Goal: Navigation & Orientation: Find specific page/section

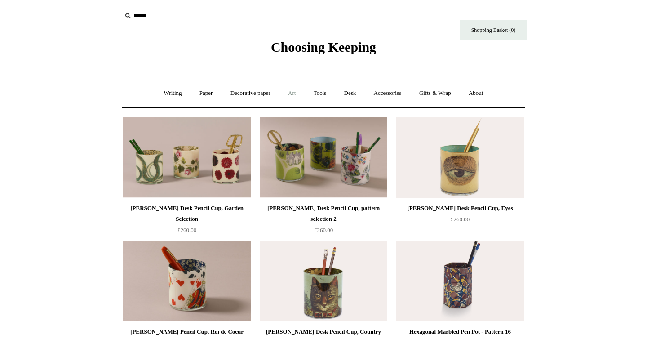
click at [296, 98] on link "Art +" at bounding box center [292, 93] width 24 height 24
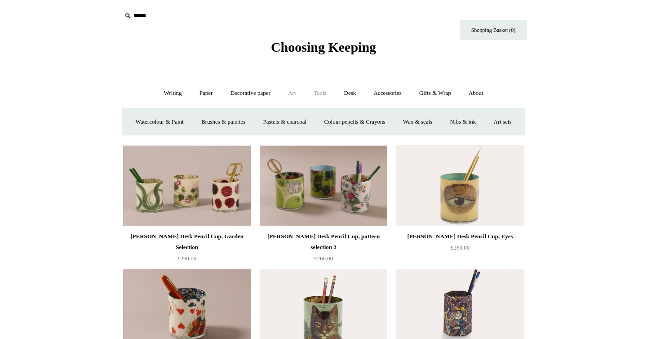
click at [321, 94] on link "Tools +" at bounding box center [319, 93] width 29 height 24
click at [321, 94] on link "Tools -" at bounding box center [319, 93] width 29 height 24
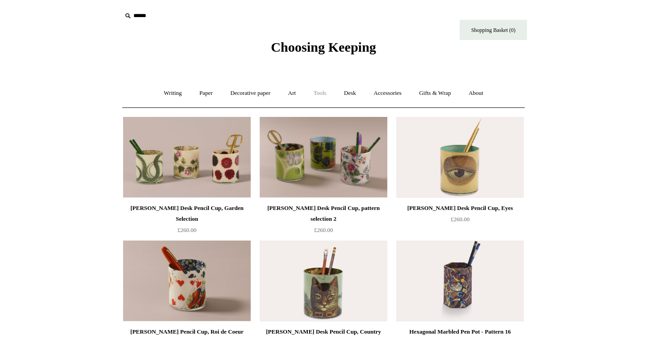
click at [321, 93] on link "Tools +" at bounding box center [319, 93] width 29 height 24
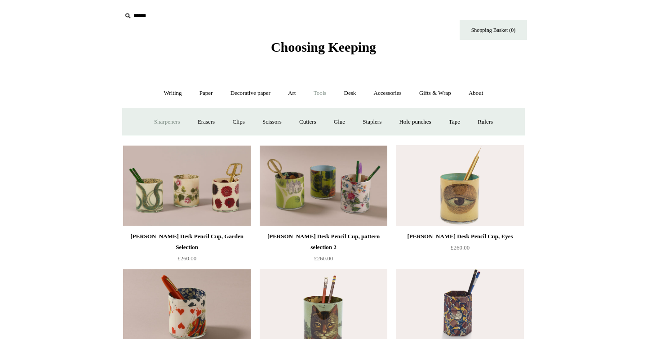
click at [154, 125] on link "Sharpeners" at bounding box center [167, 122] width 42 height 24
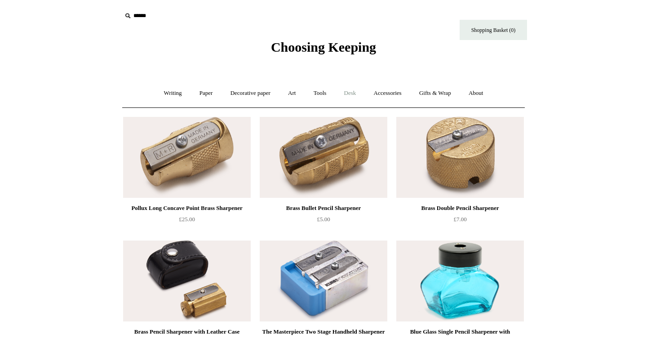
click at [349, 90] on link "Desk +" at bounding box center [350, 93] width 28 height 24
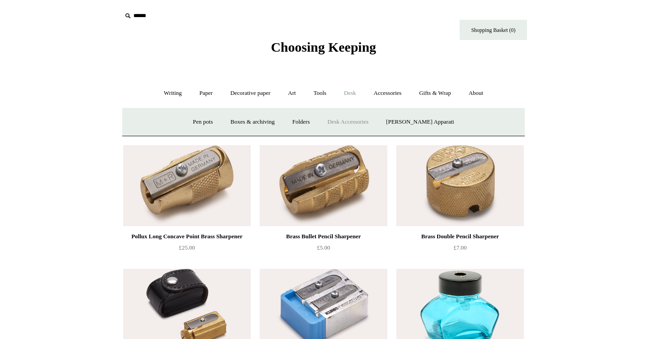
click at [352, 126] on link "Desk Accessories" at bounding box center [347, 122] width 57 height 24
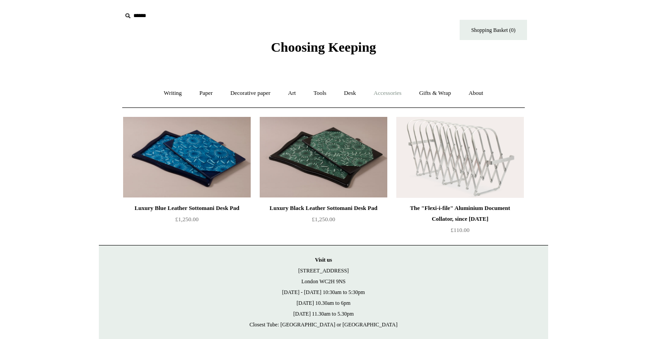
click at [381, 98] on link "Accessories +" at bounding box center [387, 93] width 44 height 24
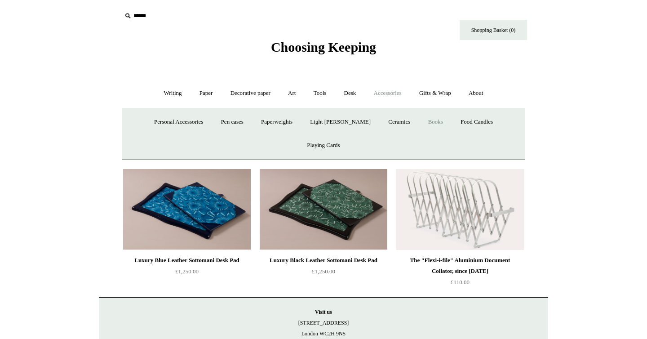
click at [420, 126] on link "Books" at bounding box center [435, 122] width 31 height 24
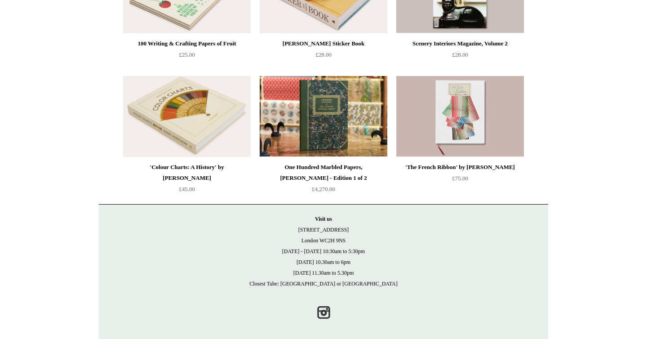
scroll to position [170, 0]
